Goal: Task Accomplishment & Management: Use online tool/utility

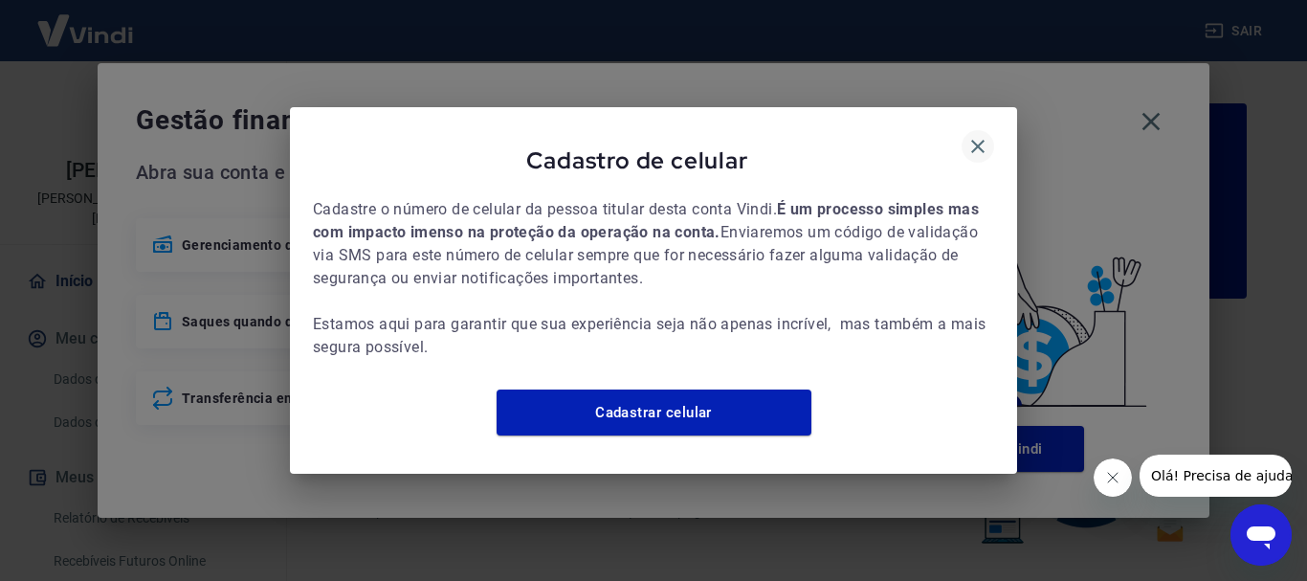
click at [981, 135] on icon "button" at bounding box center [977, 146] width 23 height 23
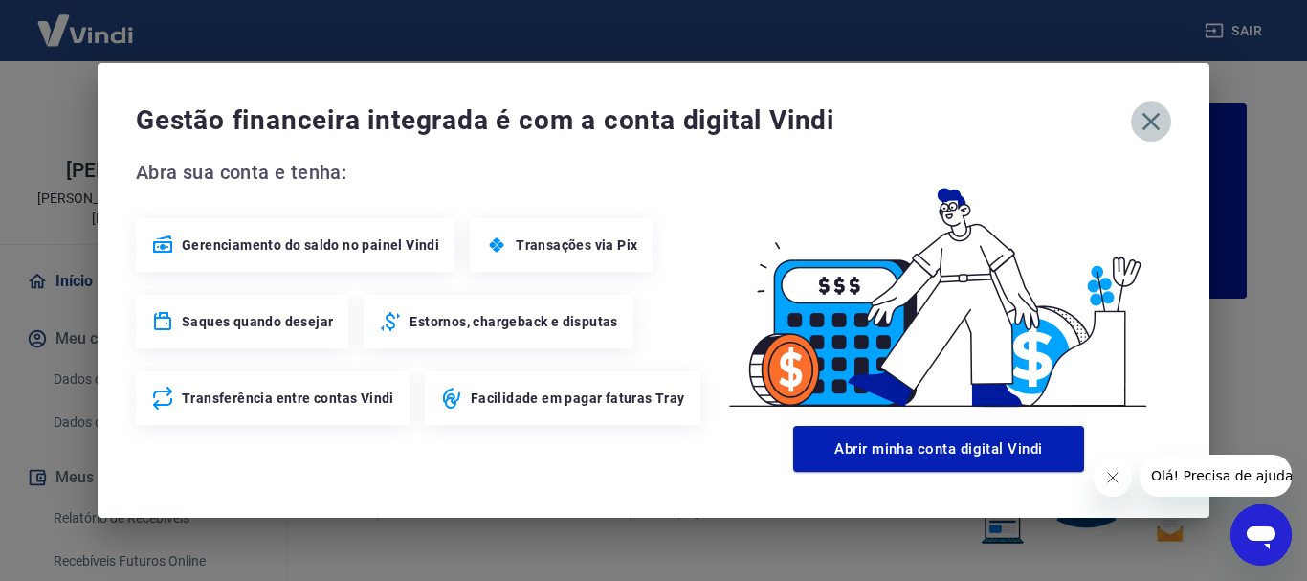
click at [1151, 114] on icon "button" at bounding box center [1150, 121] width 31 height 31
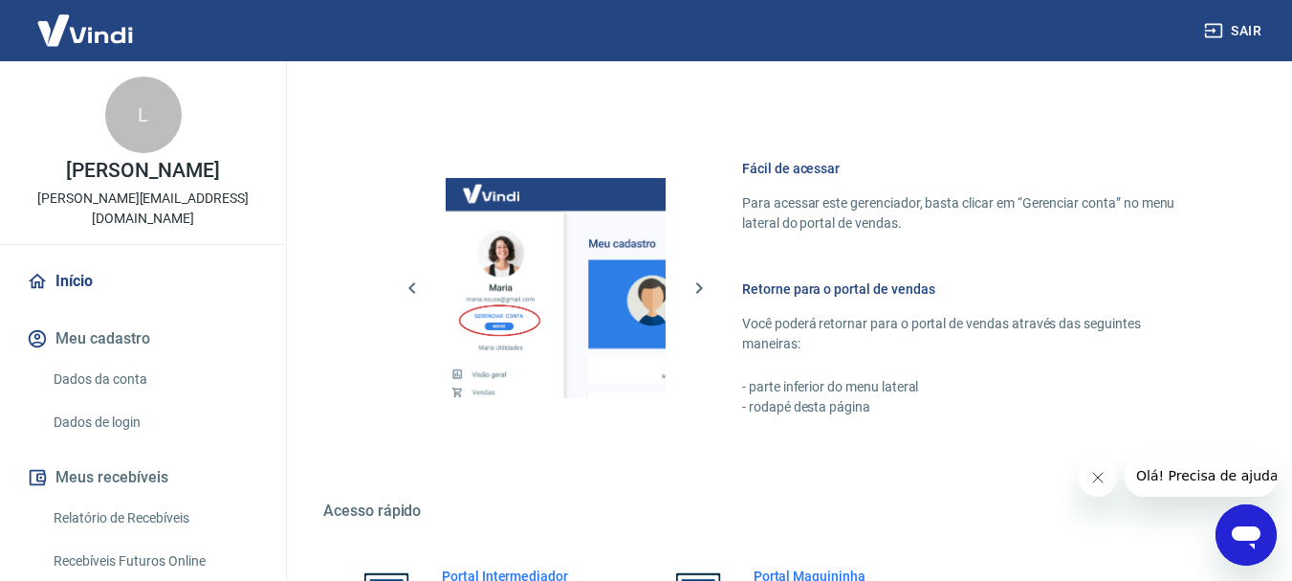
scroll to position [1187, 0]
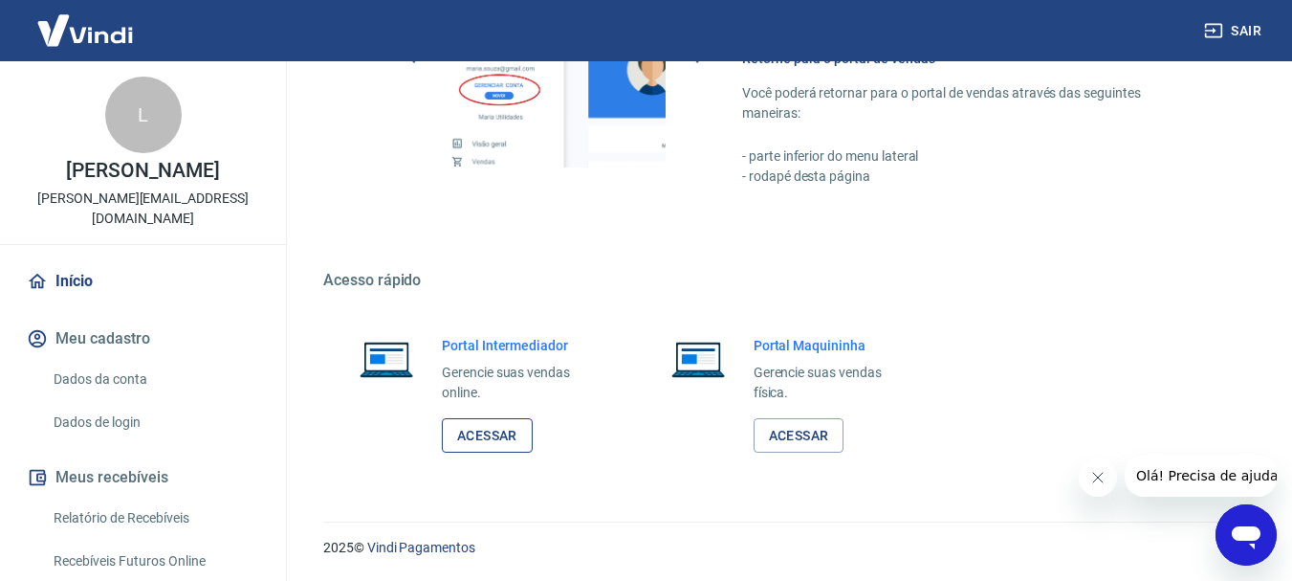
click at [494, 443] on link "Acessar" at bounding box center [487, 435] width 91 height 35
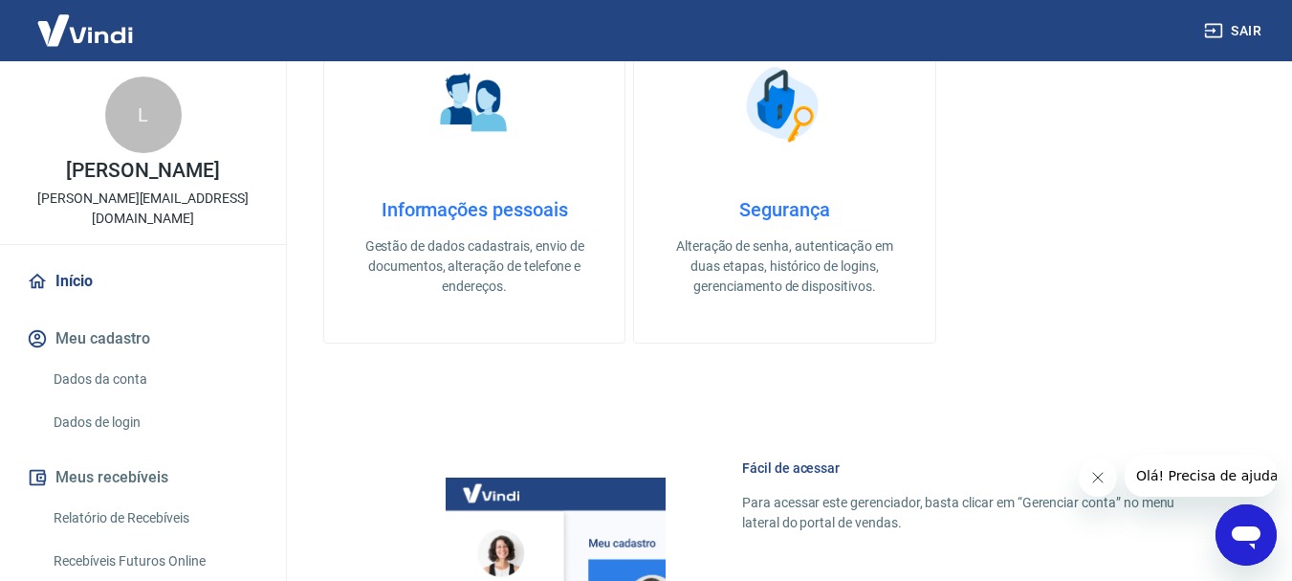
scroll to position [422, 0]
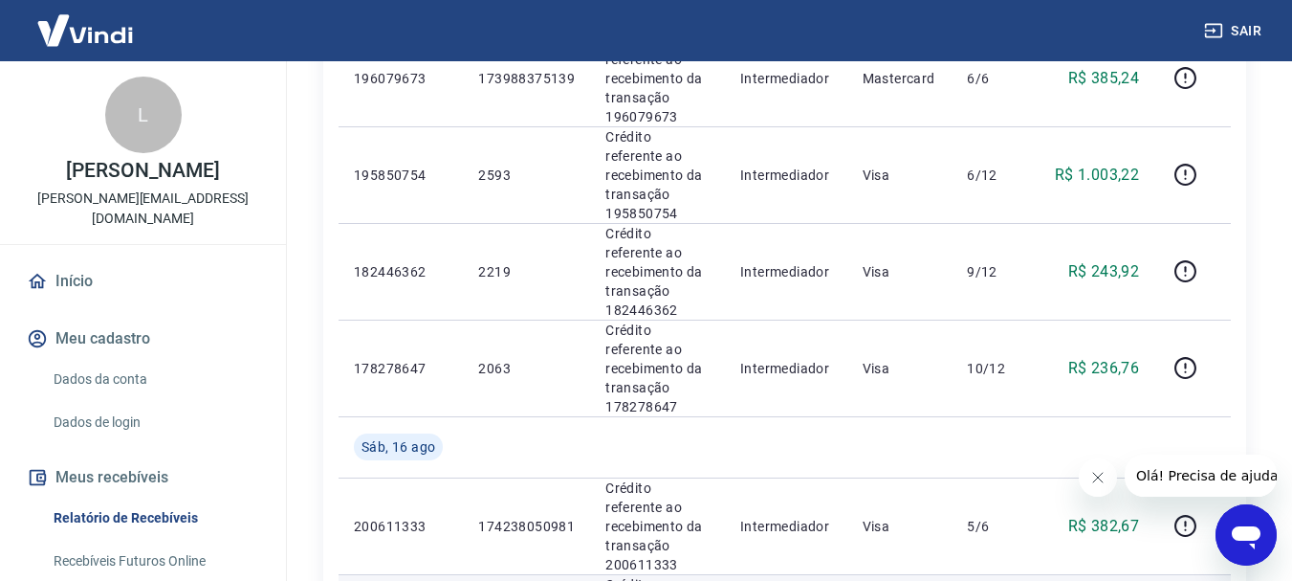
scroll to position [1903, 0]
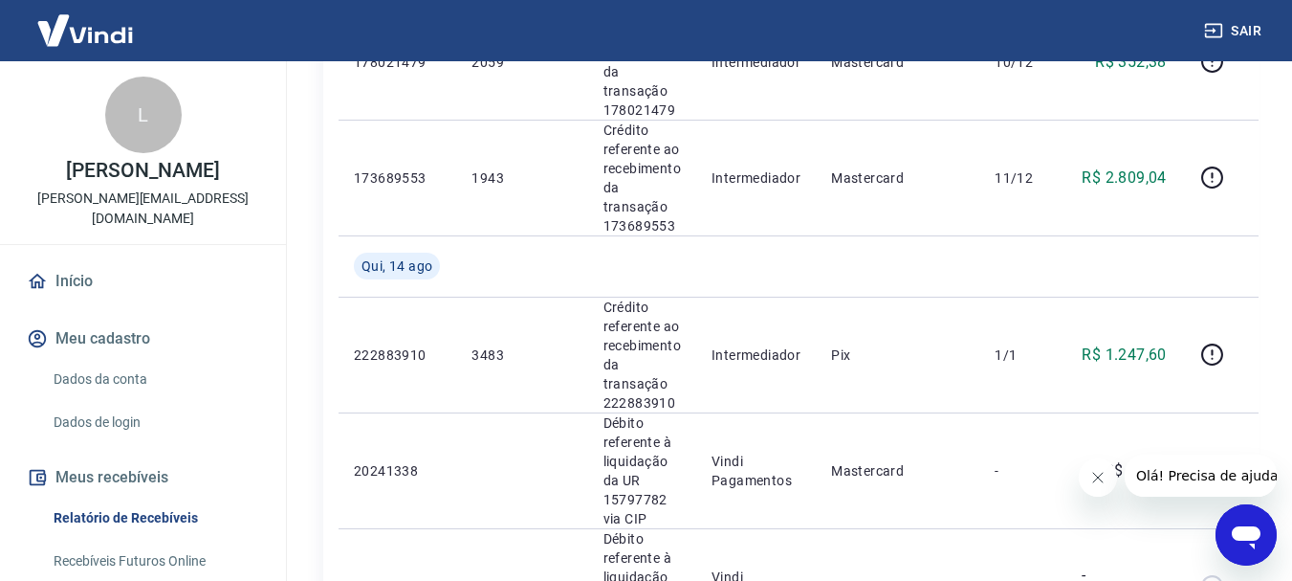
scroll to position [1913, 0]
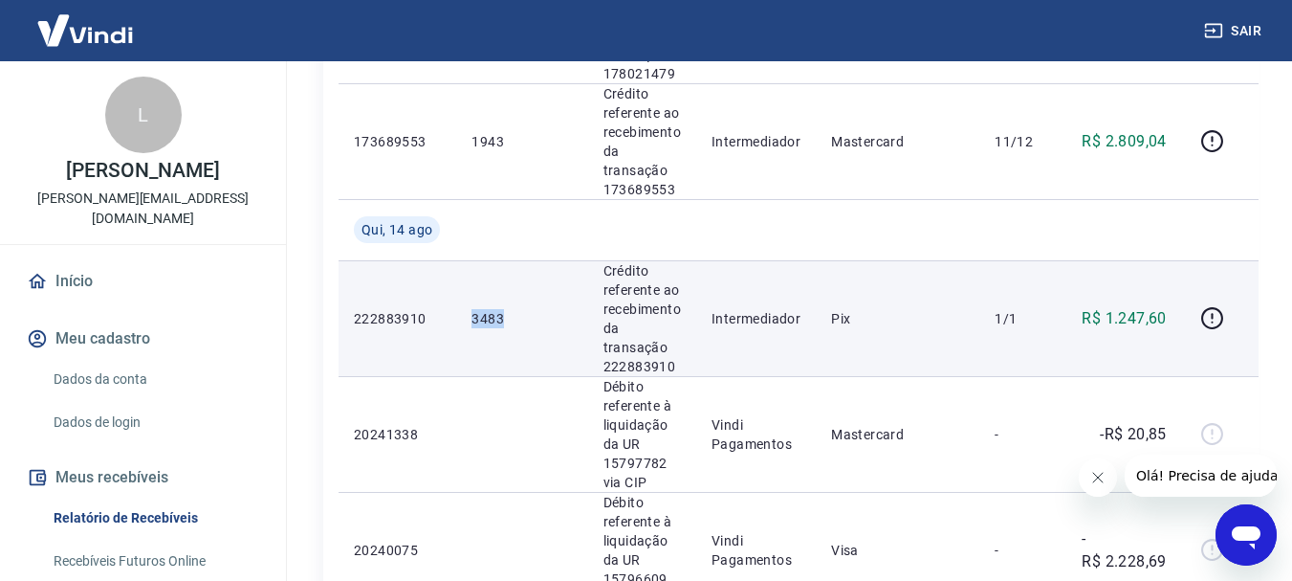
drag, startPoint x: 536, startPoint y: 310, endPoint x: 470, endPoint y: 319, distance: 66.7
click at [470, 319] on td "3483" at bounding box center [521, 318] width 131 height 116
copy p "3483"
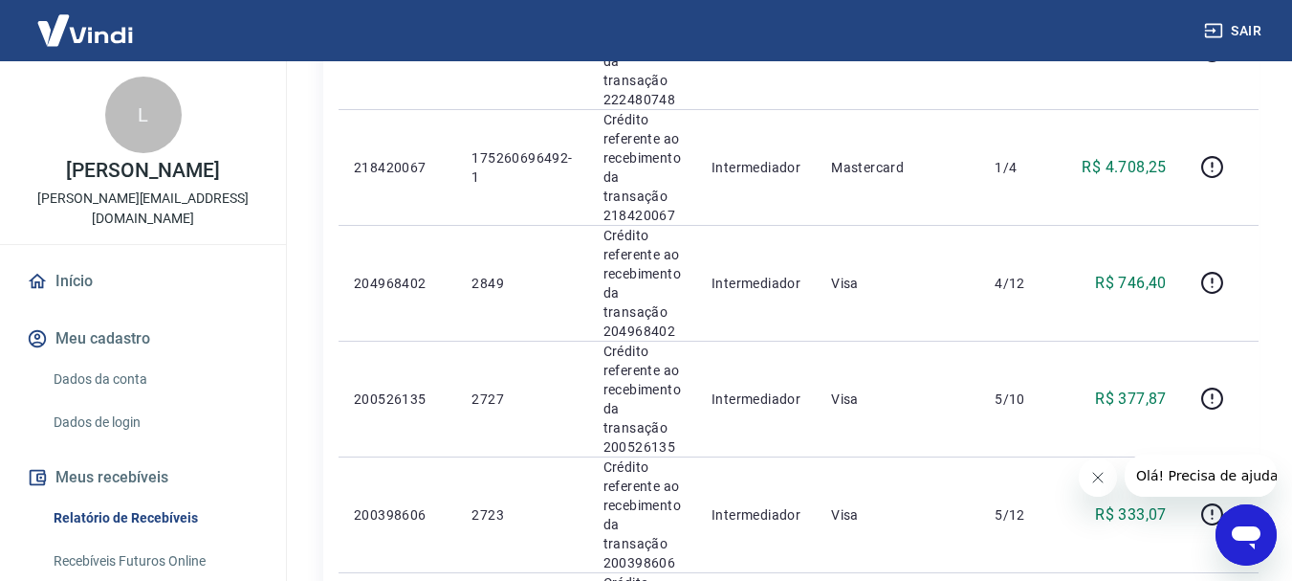
scroll to position [956, 0]
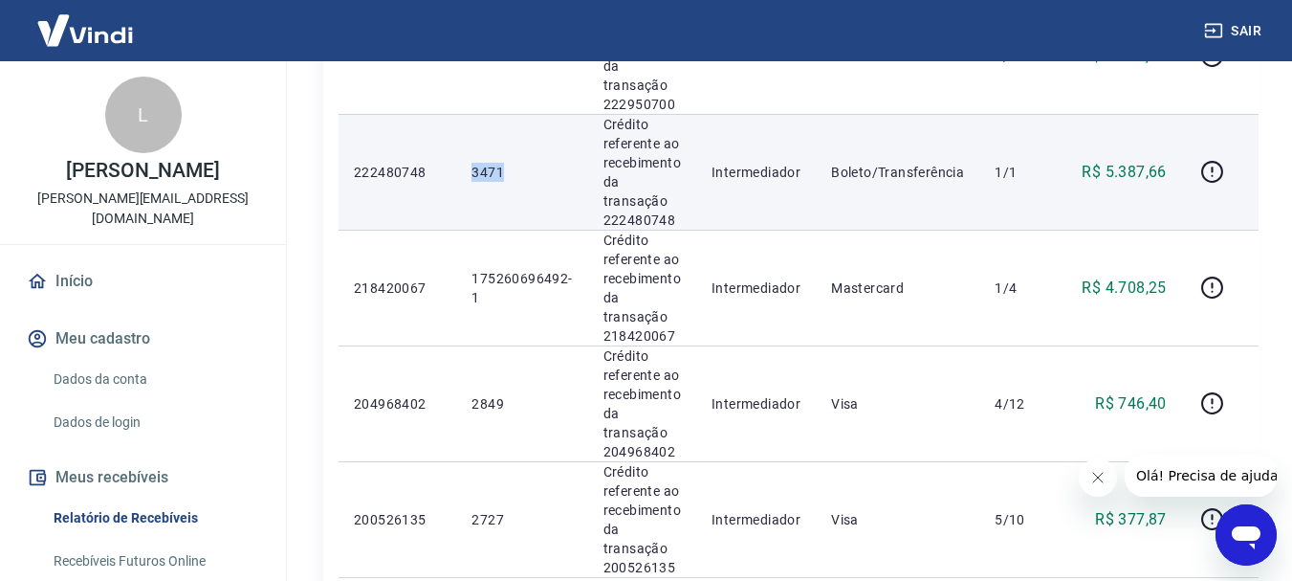
drag, startPoint x: 531, startPoint y: 180, endPoint x: 468, endPoint y: 184, distance: 63.2
click at [468, 184] on td "3471" at bounding box center [521, 172] width 131 height 116
copy p "3471"
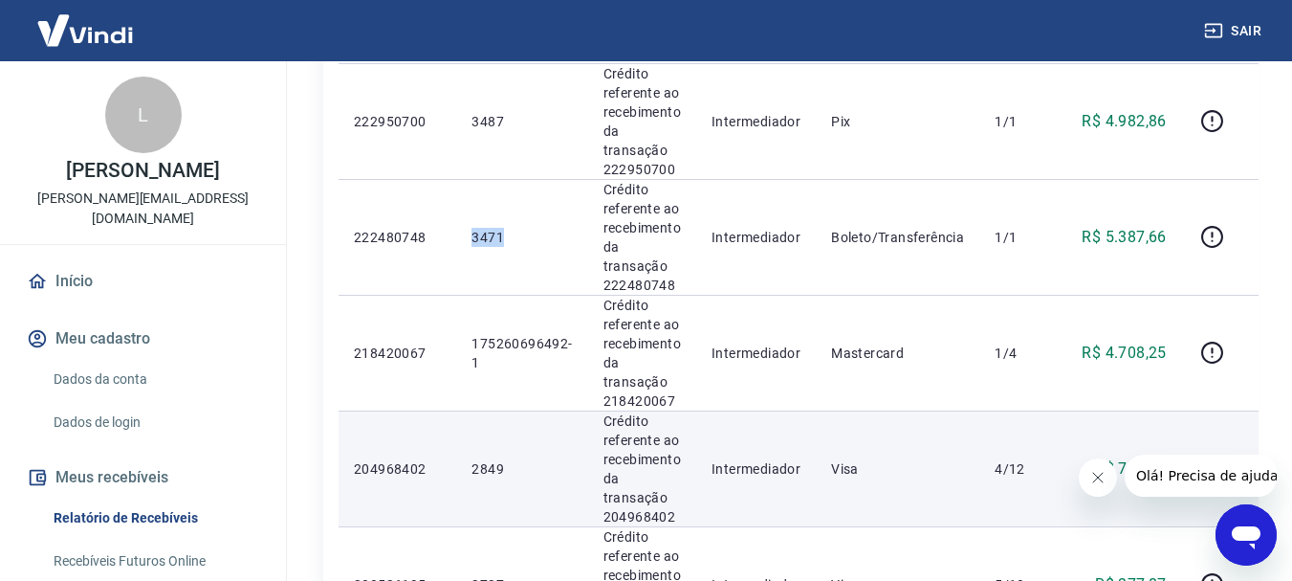
scroll to position [765, 0]
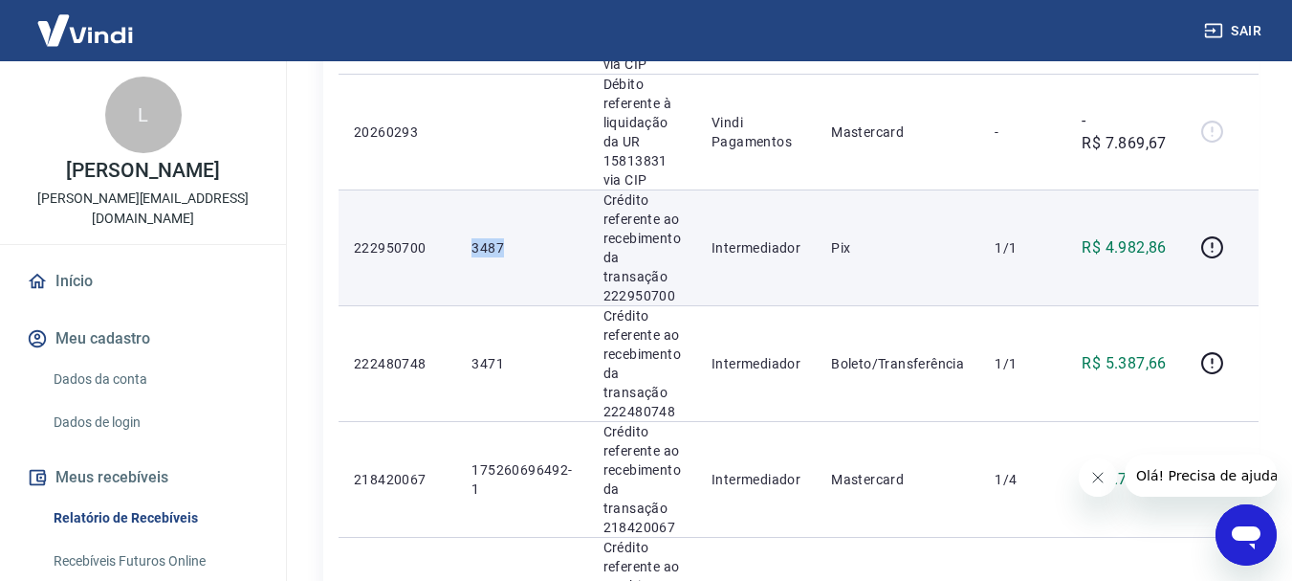
drag, startPoint x: 505, startPoint y: 244, endPoint x: 472, endPoint y: 243, distance: 32.5
click at [472, 243] on p "3487" at bounding box center [522, 247] width 100 height 19
copy p "3487"
